Goal: Information Seeking & Learning: Learn about a topic

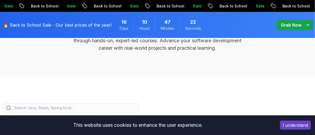
click at [296, 125] on button "I understand" at bounding box center [295, 125] width 31 height 9
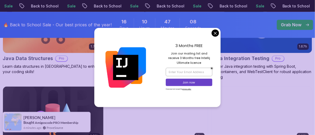
scroll to position [836, 0]
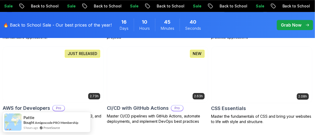
scroll to position [436, 0]
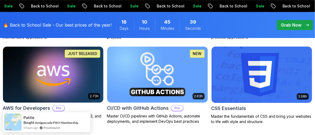
click at [250, 81] on img at bounding box center [261, 74] width 105 height 59
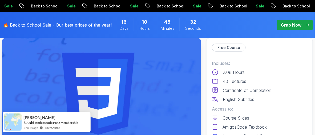
scroll to position [32, 0]
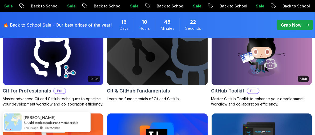
scroll to position [634, 0]
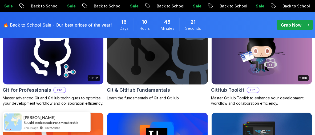
click at [151, 79] on img at bounding box center [157, 56] width 105 height 59
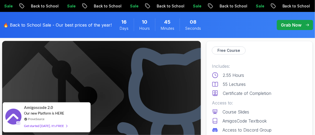
scroll to position [12, 0]
